Goal: Information Seeking & Learning: Learn about a topic

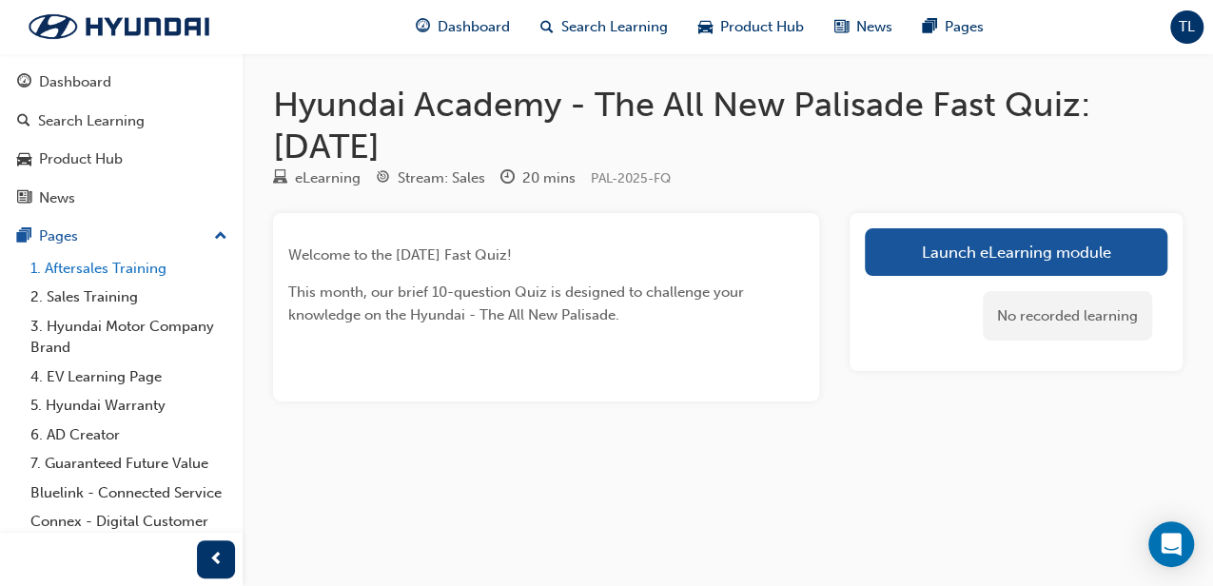
click at [112, 263] on link "1. Aftersales Training" at bounding box center [129, 268] width 212 height 29
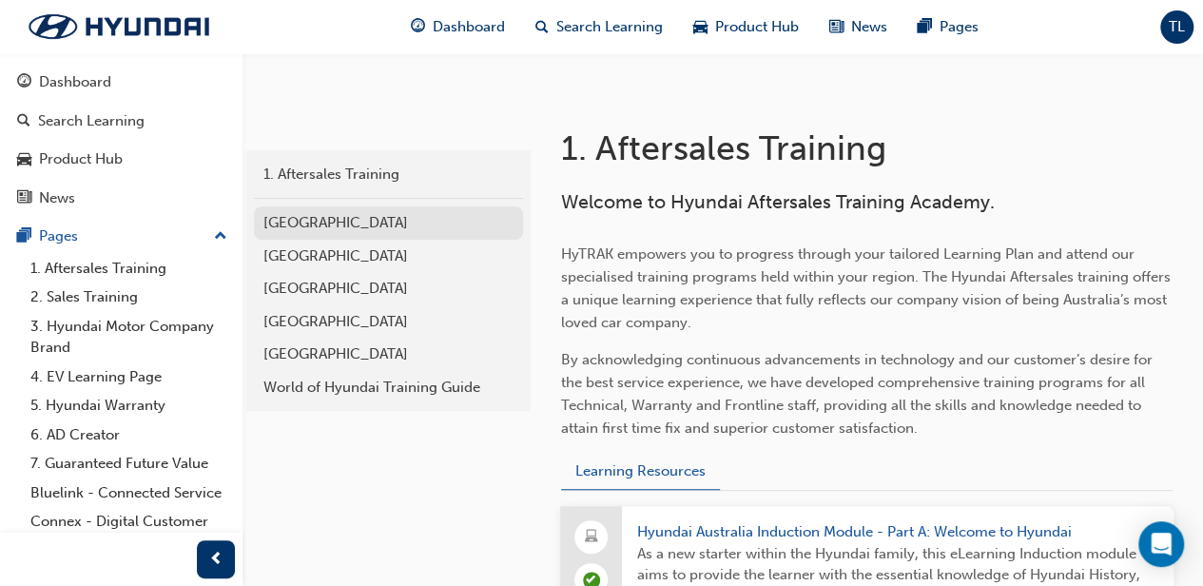
scroll to position [190, 0]
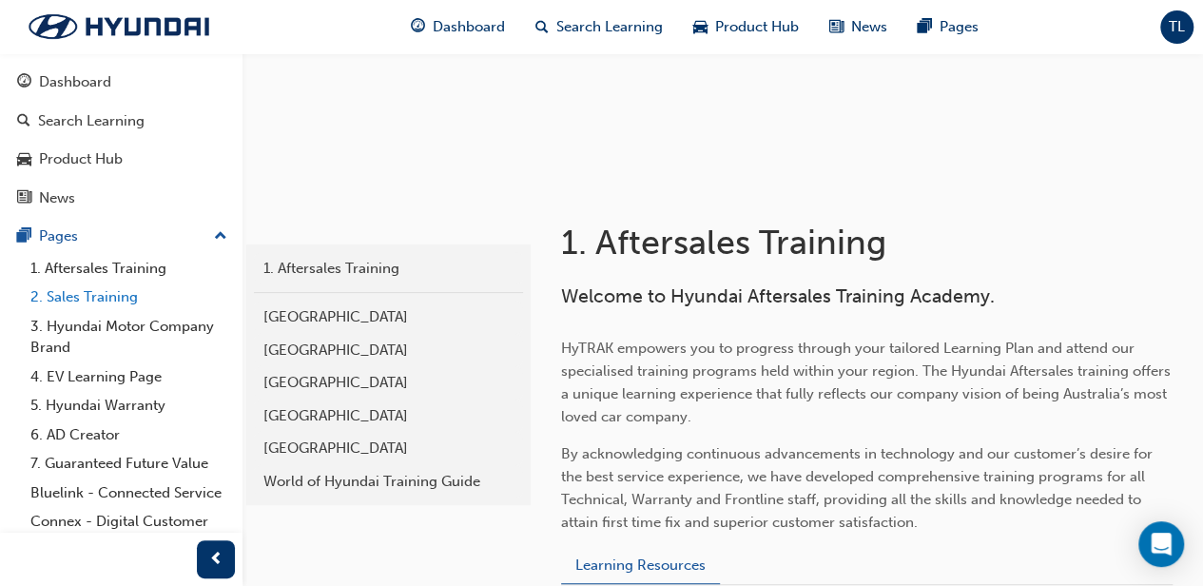
click at [121, 305] on link "2. Sales Training" at bounding box center [129, 296] width 212 height 29
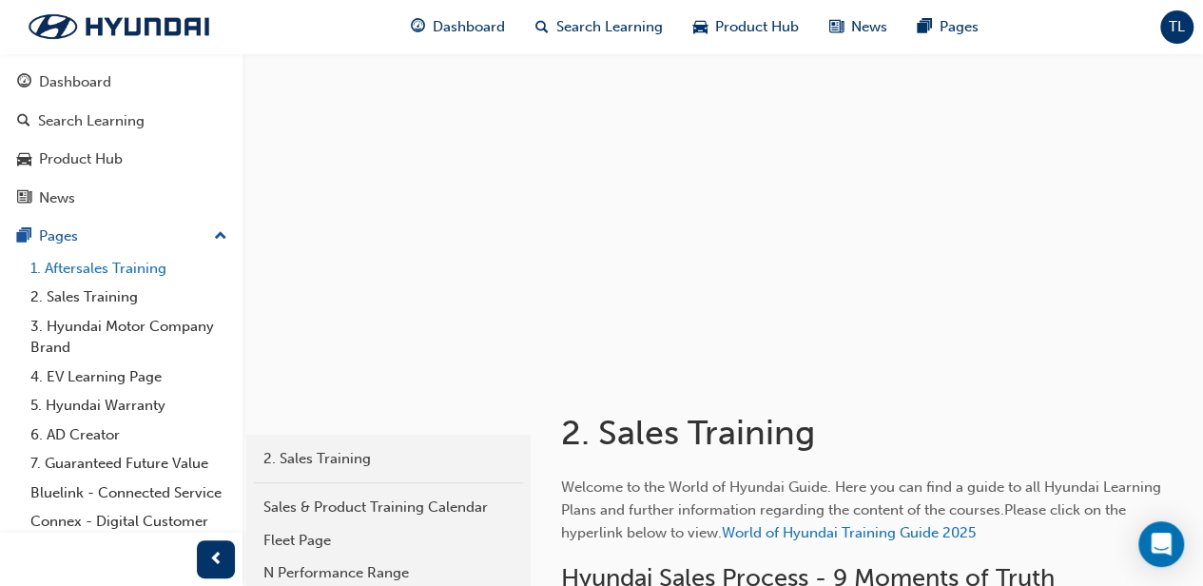
click at [141, 266] on link "1. Aftersales Training" at bounding box center [129, 268] width 212 height 29
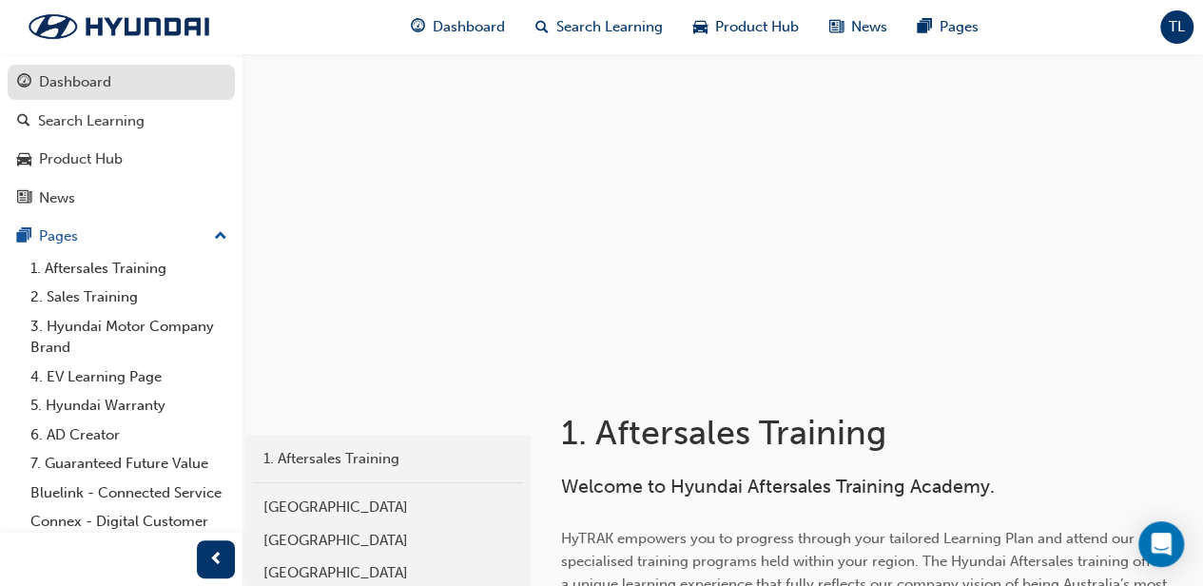
click at [107, 91] on div "Dashboard" at bounding box center [75, 82] width 72 height 22
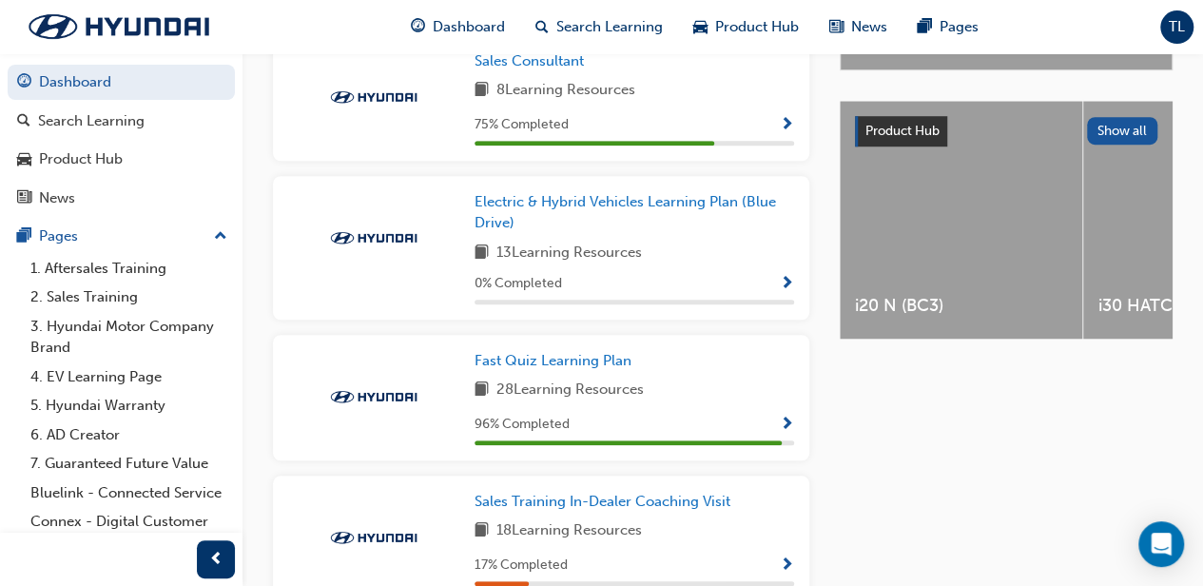
scroll to position [708, 0]
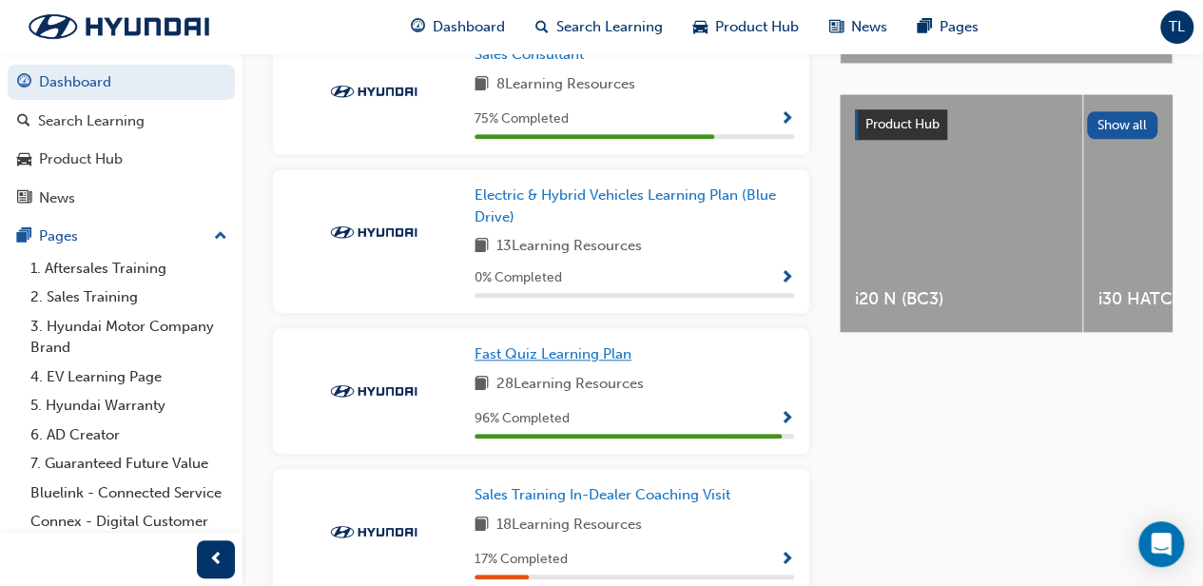
click at [605, 362] on span "Fast Quiz Learning Plan" at bounding box center [553, 353] width 157 height 17
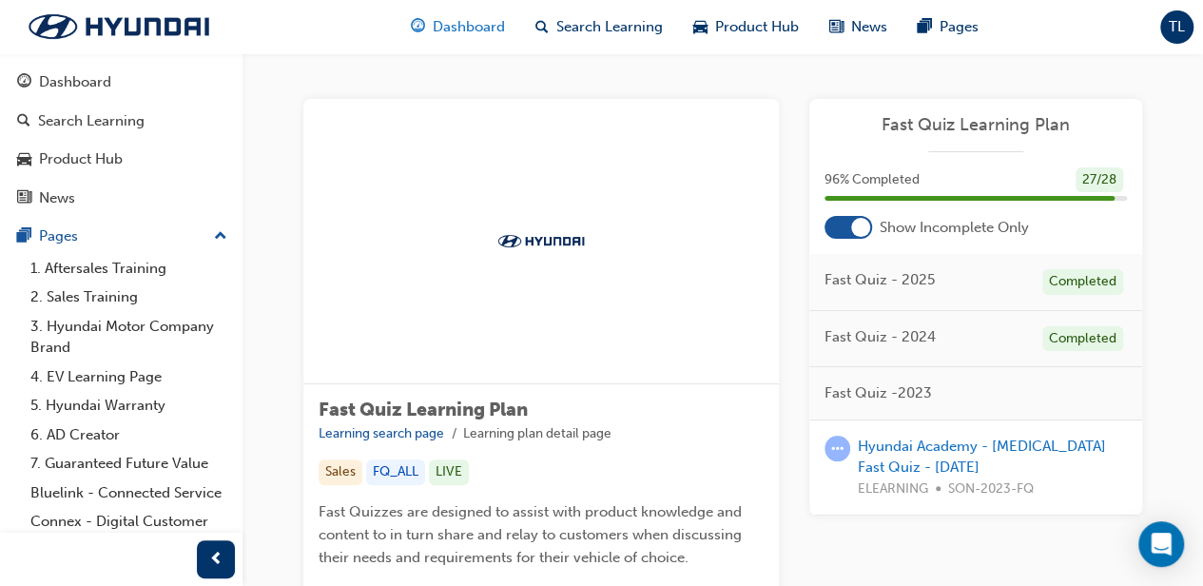
click at [480, 28] on span "Dashboard" at bounding box center [469, 27] width 72 height 22
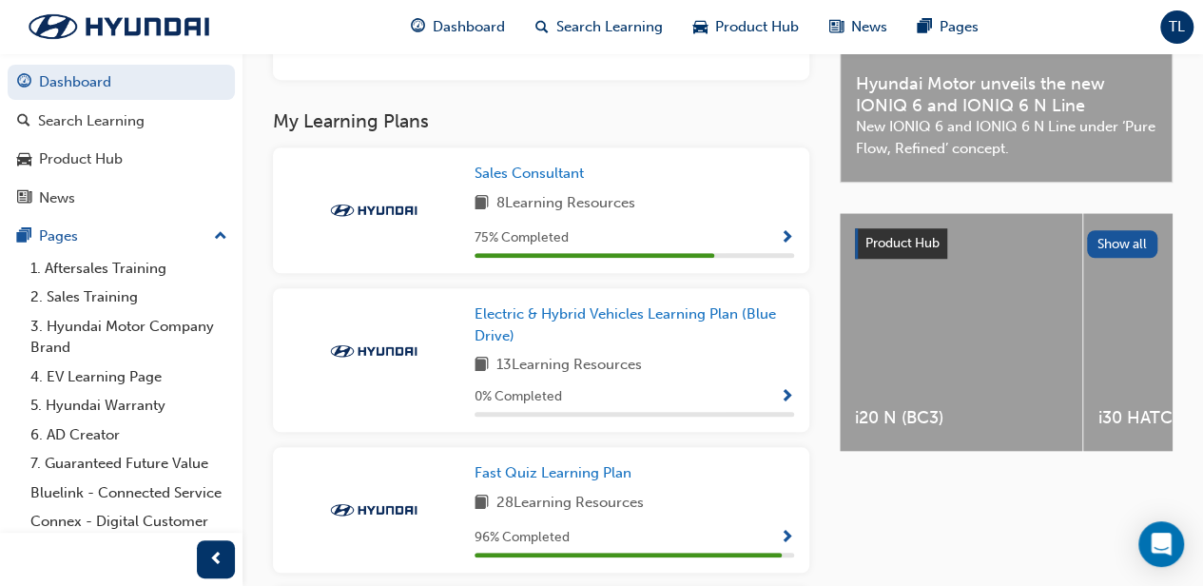
scroll to position [317, 0]
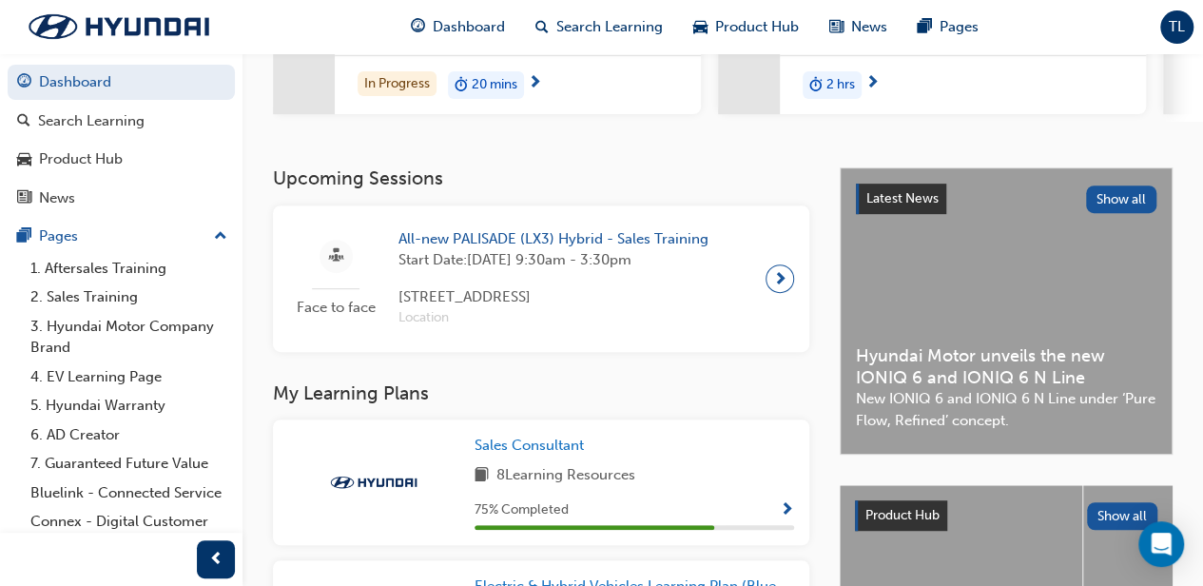
click at [783, 287] on span "next-icon" at bounding box center [780, 278] width 14 height 27
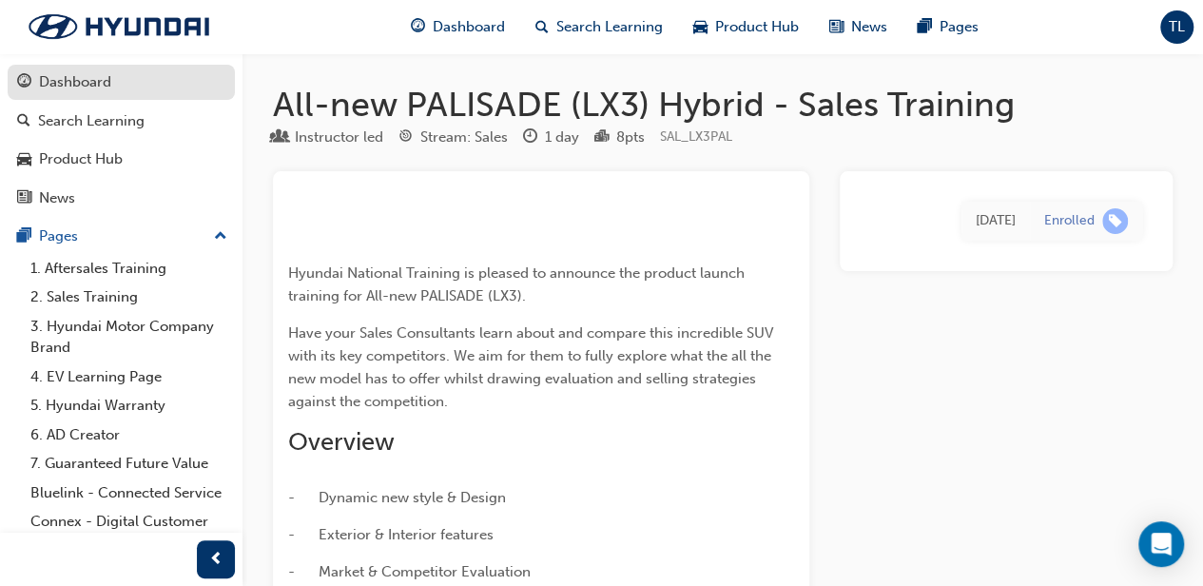
click at [117, 79] on div "Dashboard" at bounding box center [121, 82] width 208 height 24
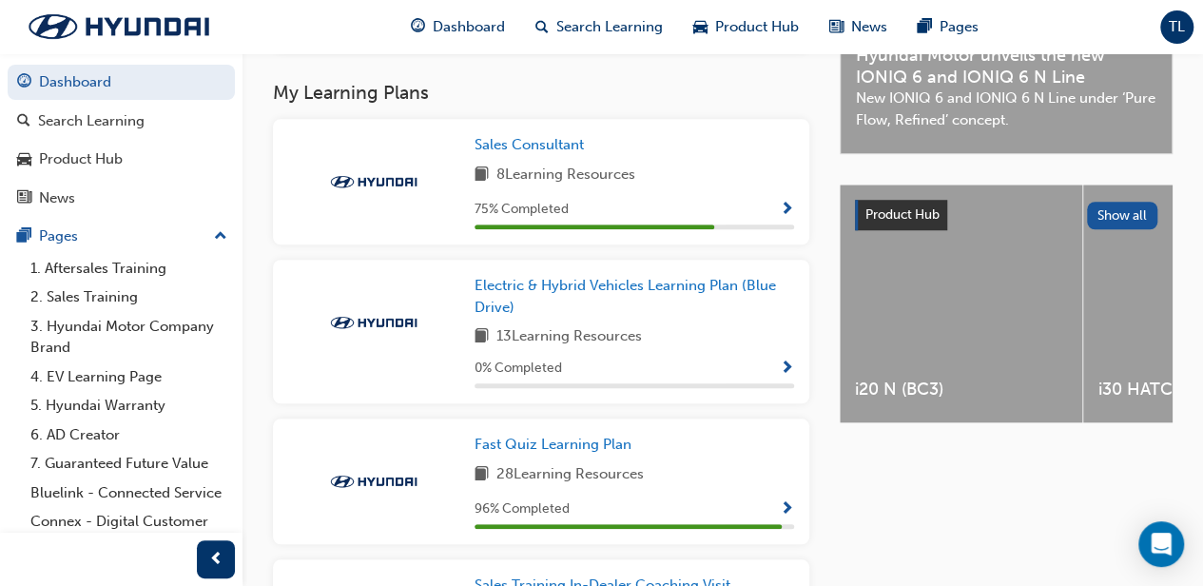
scroll to position [824, 0]
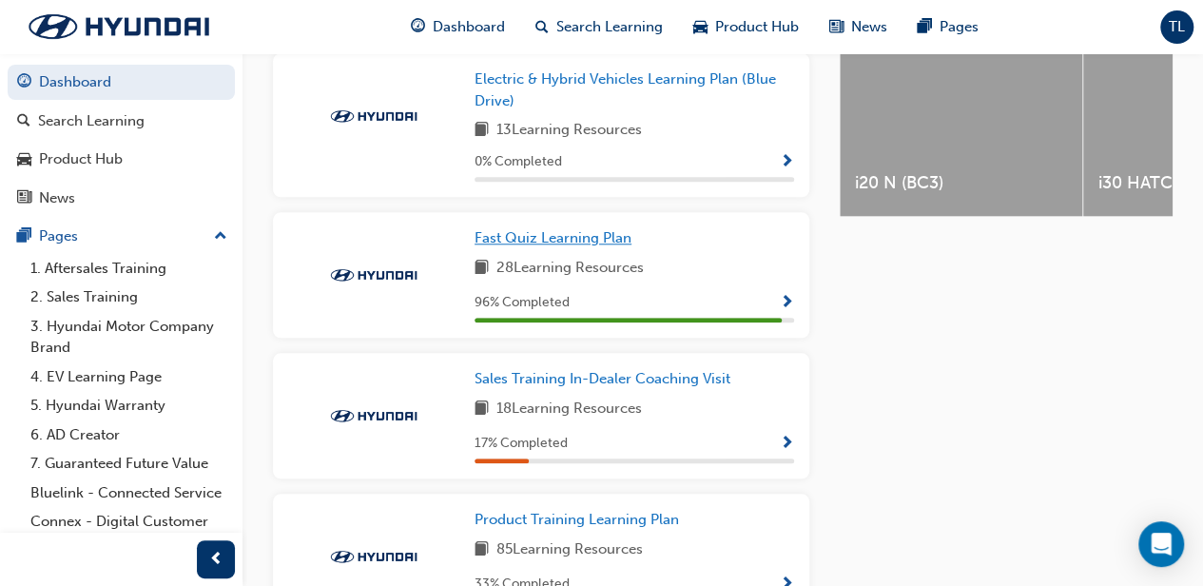
click at [590, 246] on span "Fast Quiz Learning Plan" at bounding box center [553, 237] width 157 height 17
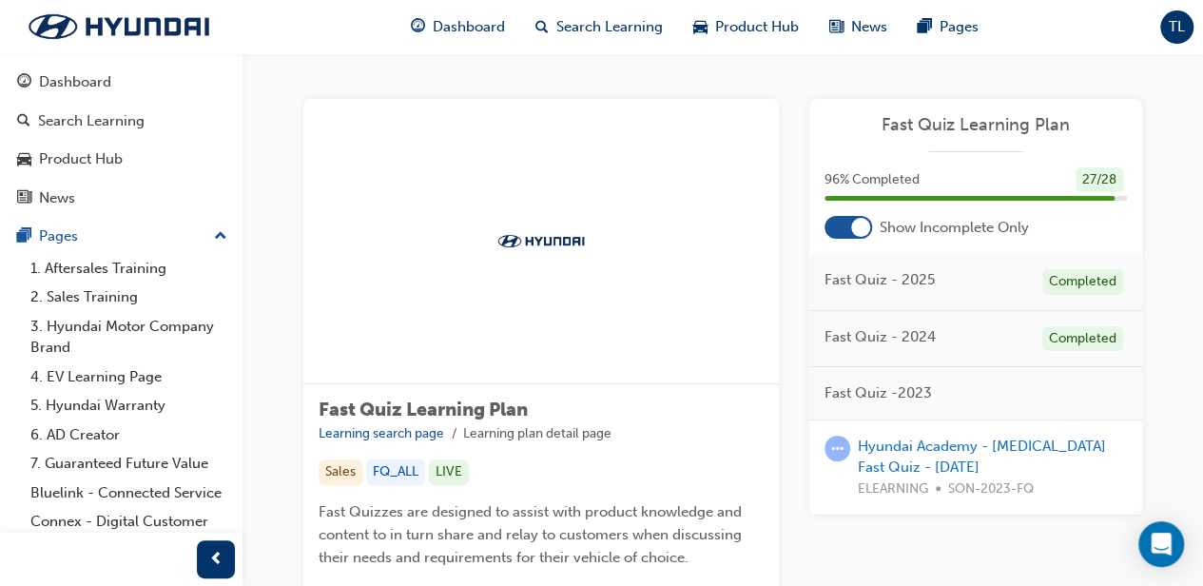
click at [921, 274] on span "Fast Quiz - 2025" at bounding box center [880, 280] width 110 height 22
click at [907, 282] on span "Fast Quiz - 2025" at bounding box center [880, 280] width 110 height 22
click at [834, 234] on div at bounding box center [849, 227] width 48 height 23
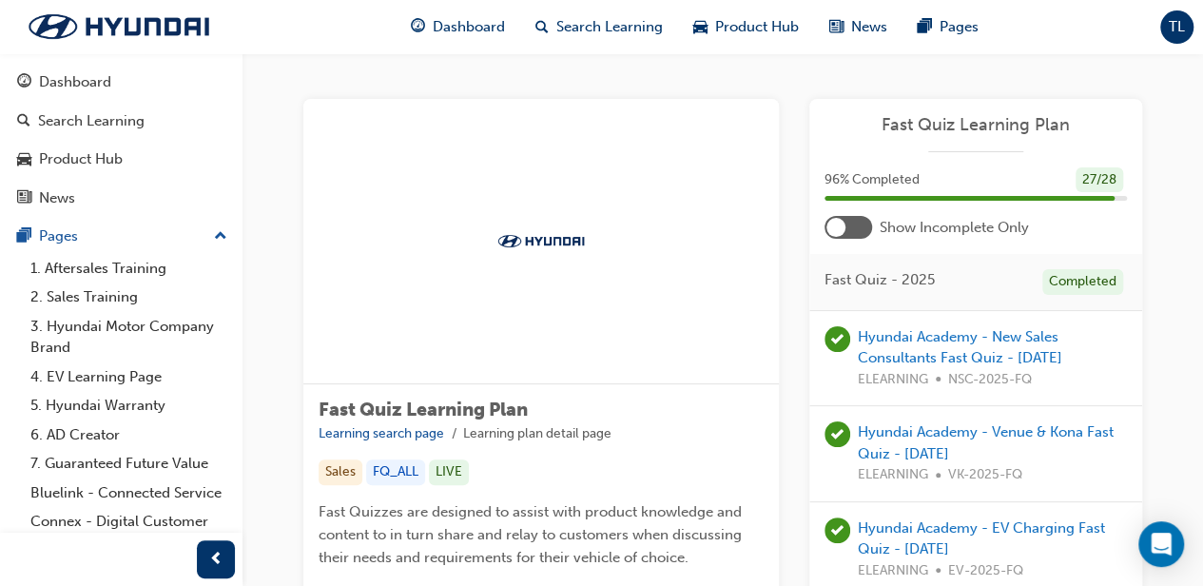
click at [847, 231] on div at bounding box center [849, 227] width 48 height 23
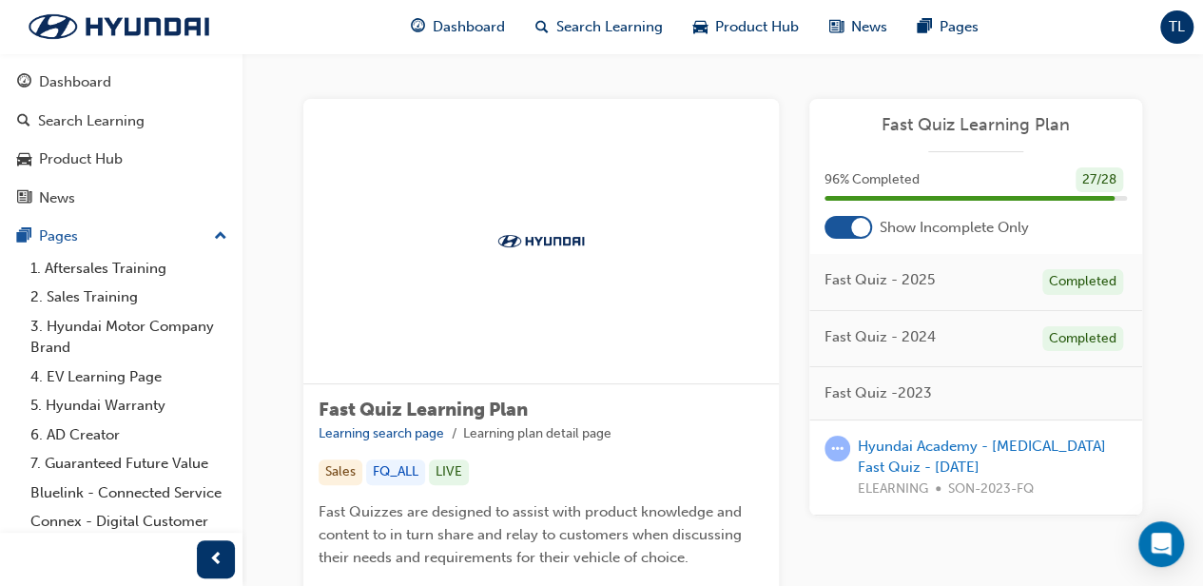
click at [918, 278] on span "Fast Quiz - 2025" at bounding box center [880, 280] width 110 height 22
drag, startPoint x: 1113, startPoint y: 178, endPoint x: 1073, endPoint y: 178, distance: 39.9
click at [1038, 178] on div "96 % Completed 27 / 28" at bounding box center [976, 180] width 302 height 26
drag, startPoint x: 1073, startPoint y: 178, endPoint x: 992, endPoint y: 138, distance: 90.2
click at [992, 138] on div "Fast Quiz Learning Plan" at bounding box center [975, 133] width 333 height 38
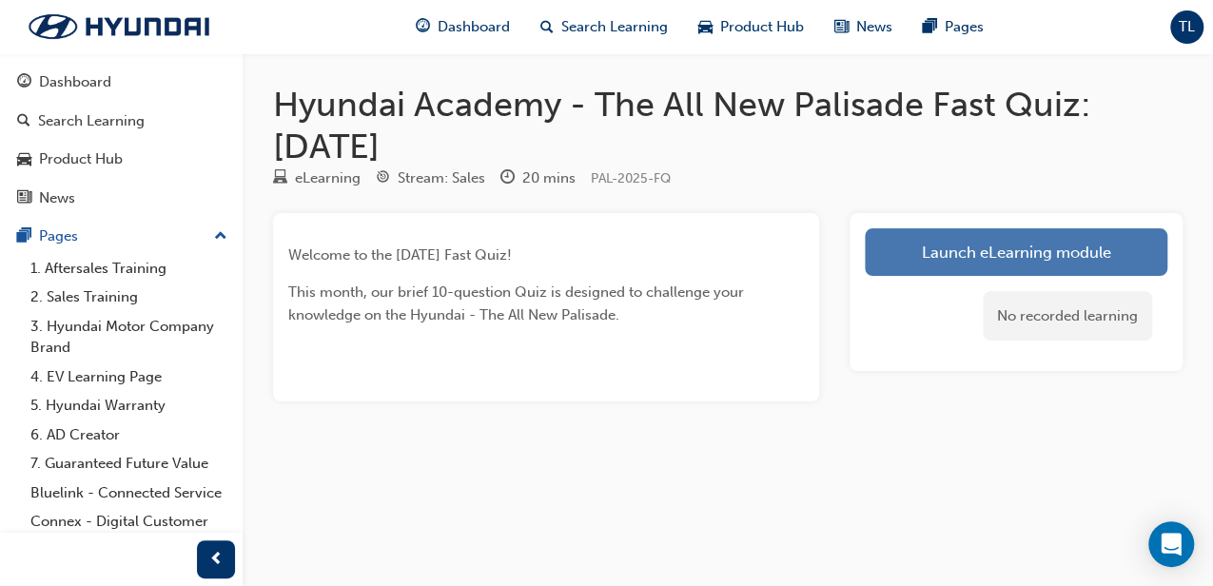
click at [970, 243] on link "Launch eLearning module" at bounding box center [1016, 252] width 302 height 48
